Goal: Task Accomplishment & Management: Manage account settings

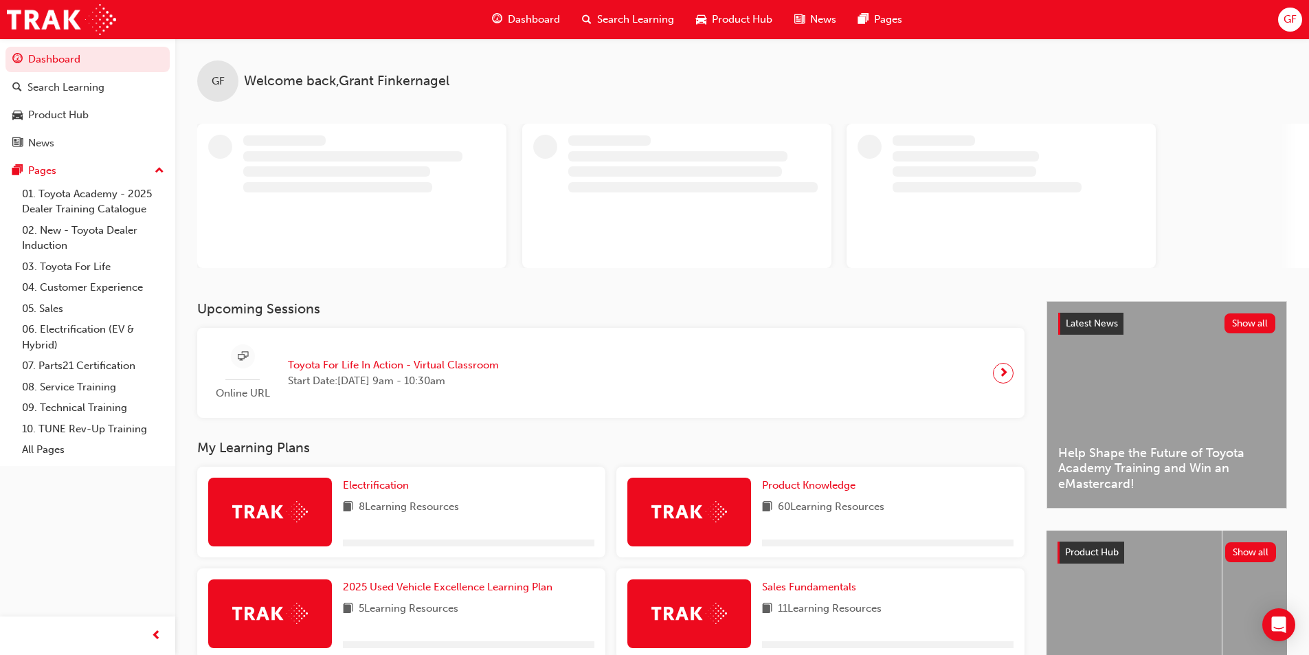
click at [1296, 25] on span "GF" at bounding box center [1289, 20] width 13 height 16
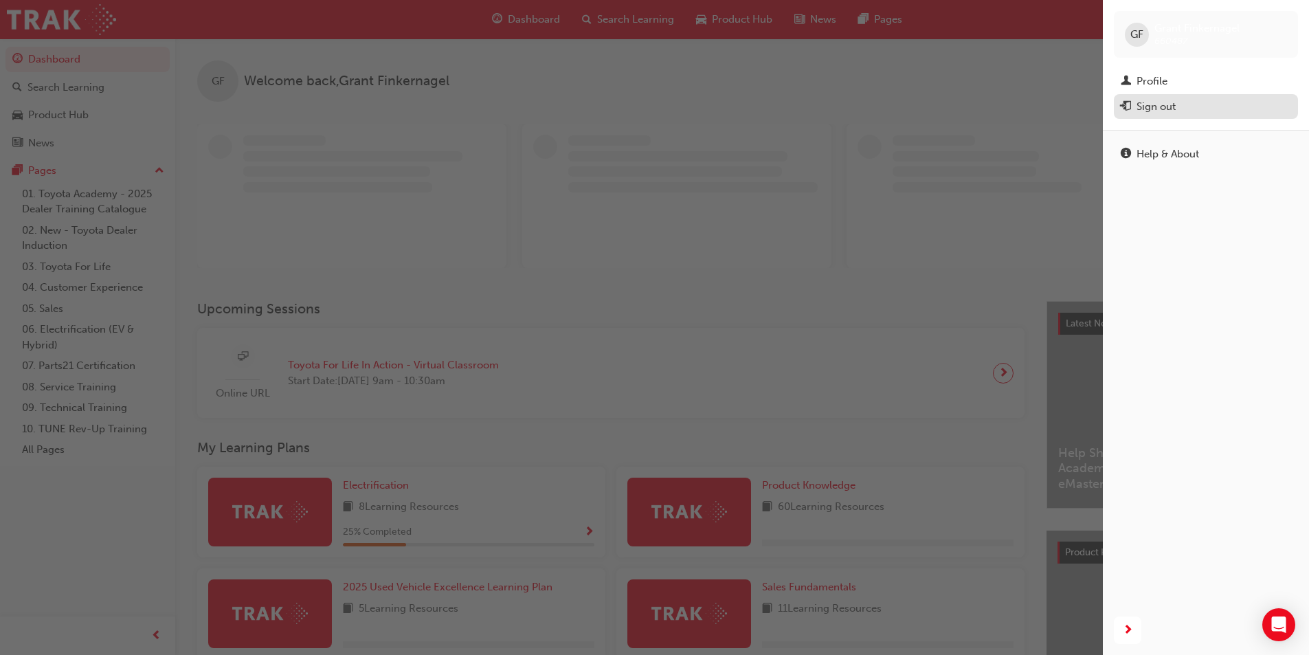
click at [1160, 105] on div "Sign out" at bounding box center [1155, 107] width 39 height 16
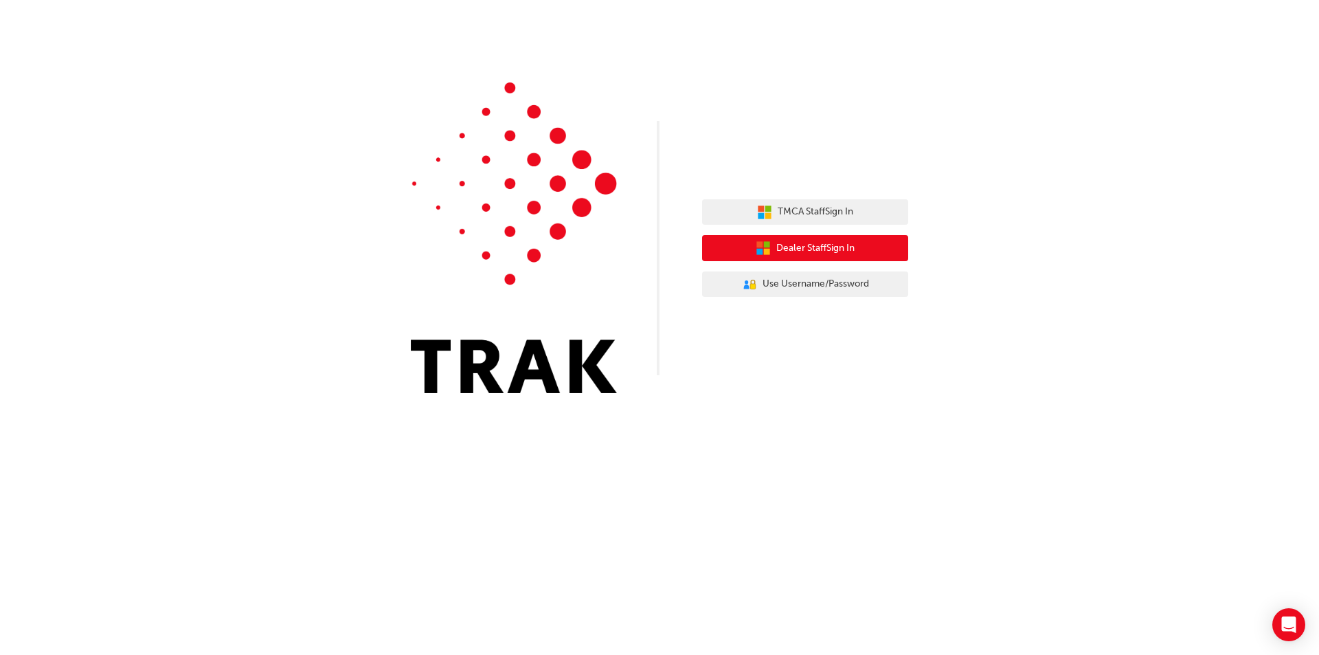
click at [846, 251] on span "Dealer Staff Sign In" at bounding box center [815, 248] width 78 height 16
